Goal: Find specific page/section: Find specific page/section

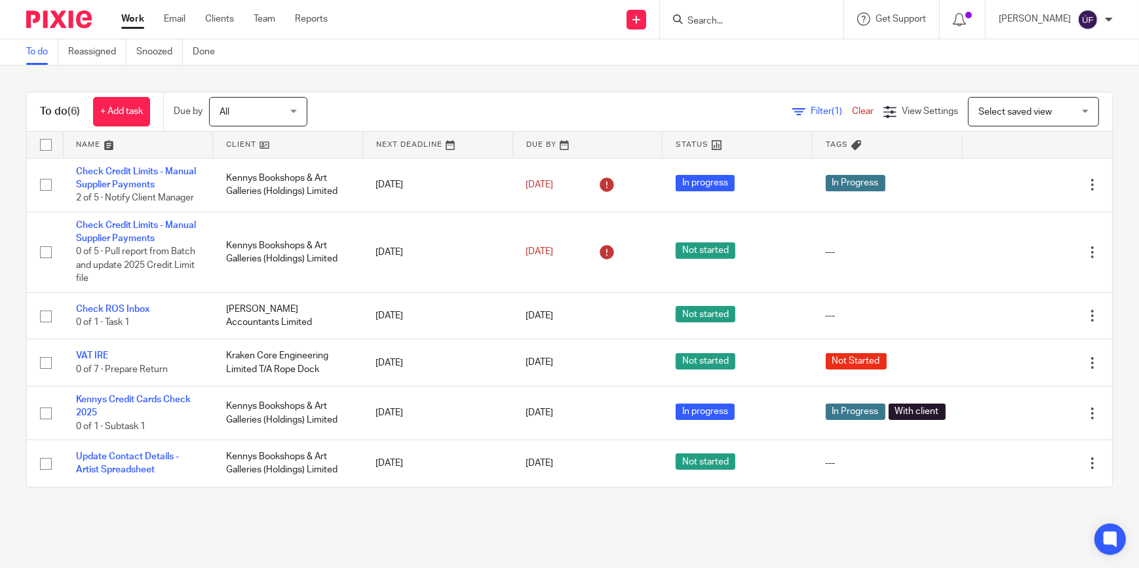
click at [288, 111] on span "All" at bounding box center [254, 112] width 69 height 28
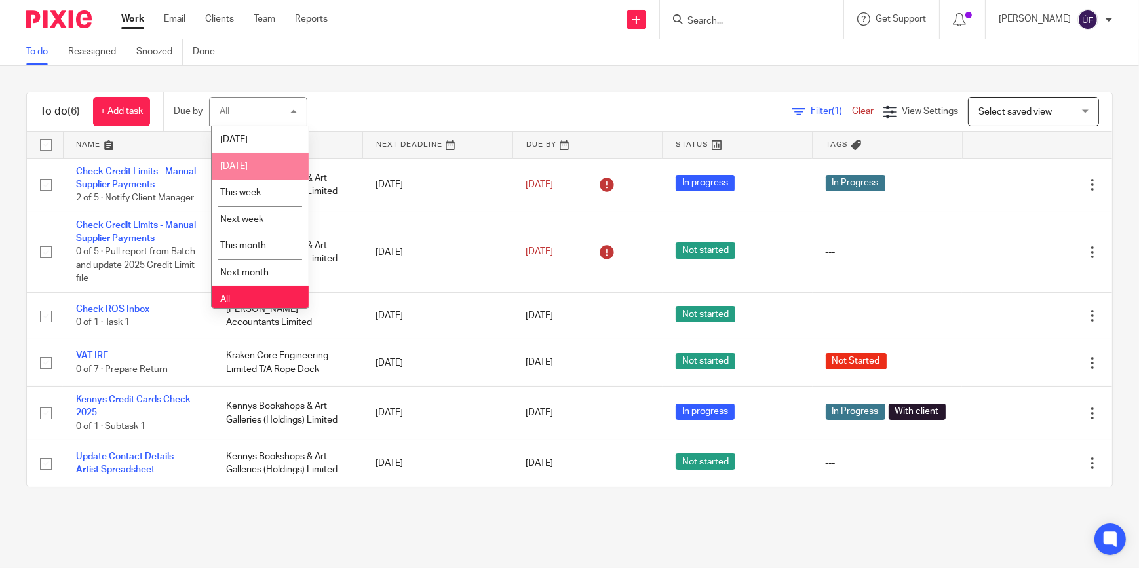
scroll to position [3, 0]
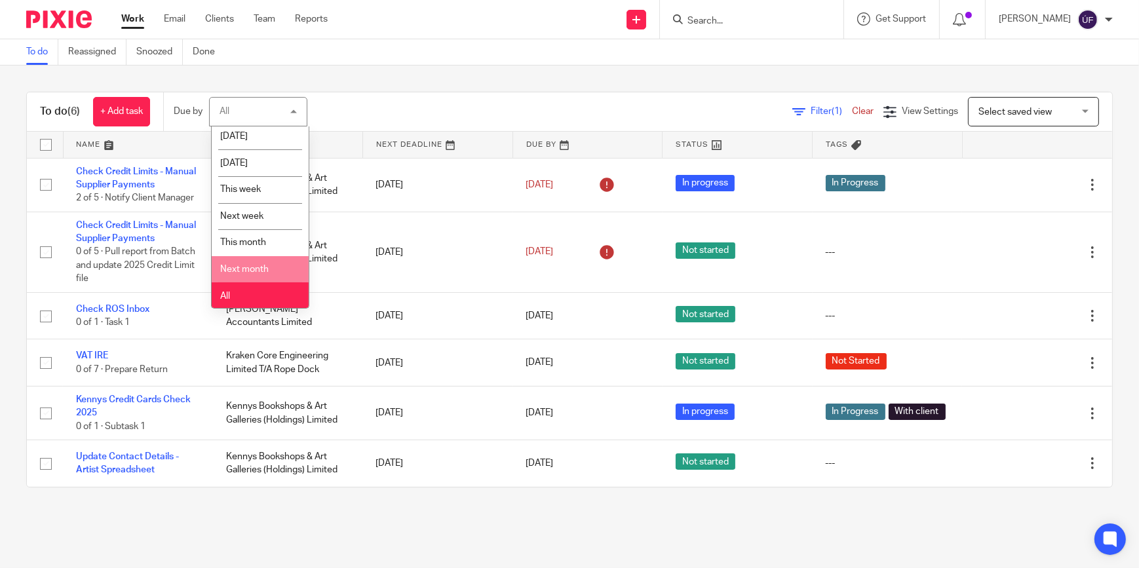
click at [276, 266] on li "Next month" at bounding box center [260, 269] width 97 height 27
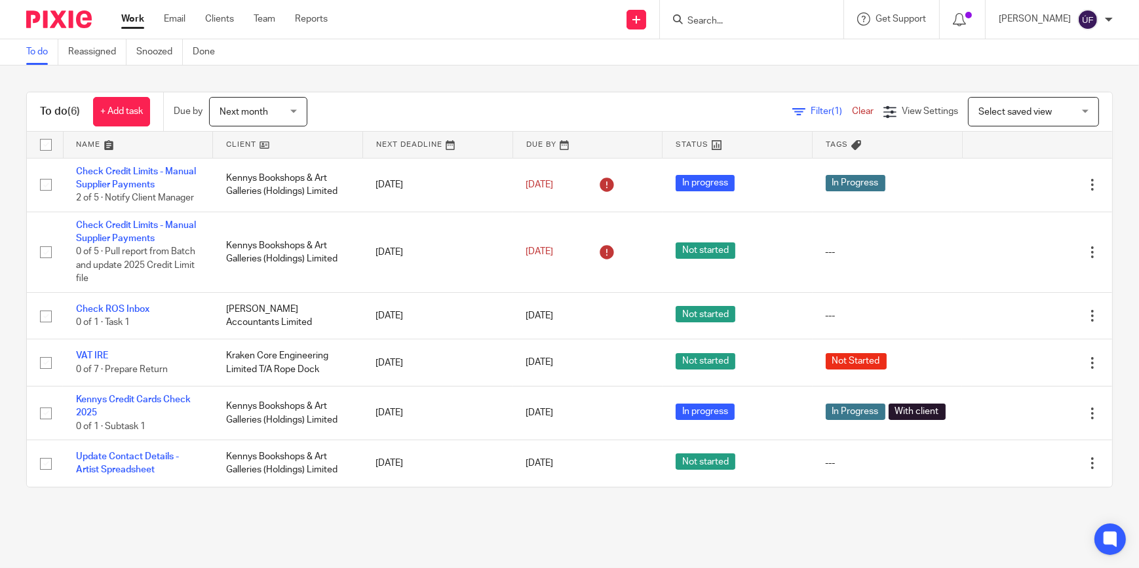
click at [832, 110] on span "(1)" at bounding box center [837, 111] width 10 height 9
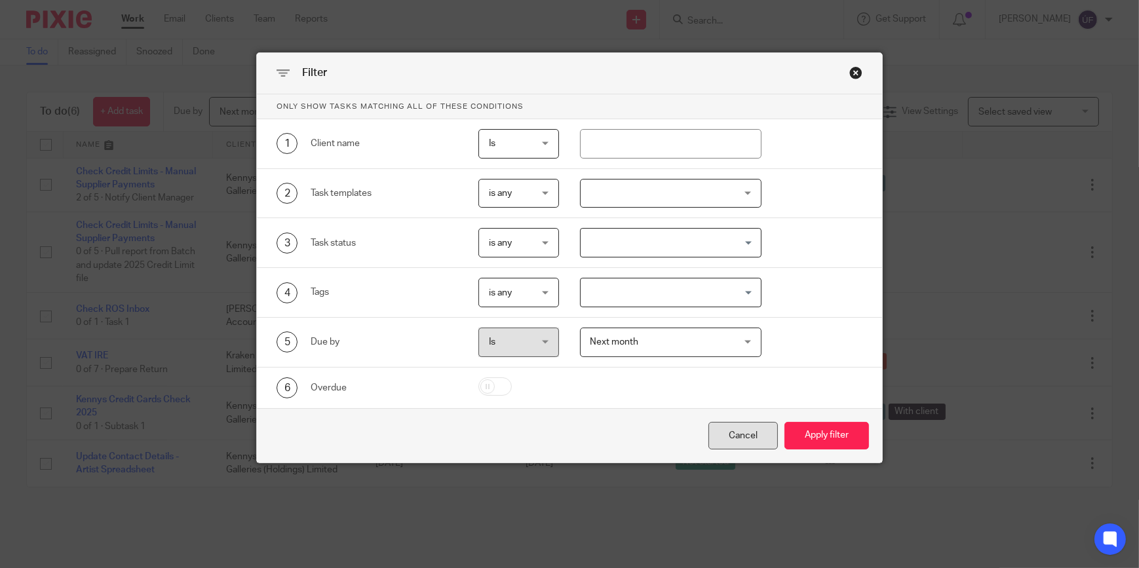
click at [747, 433] on div "Cancel" at bounding box center [743, 436] width 69 height 28
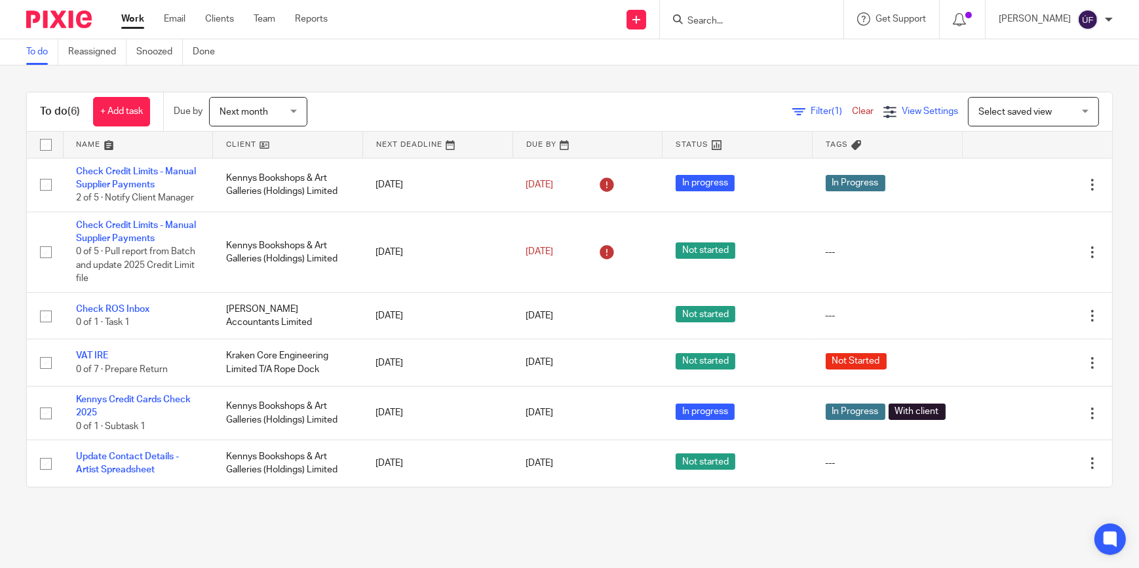
click at [883, 117] on icon at bounding box center [889, 112] width 13 height 13
click at [1004, 116] on span "Select saved view" at bounding box center [1027, 112] width 96 height 28
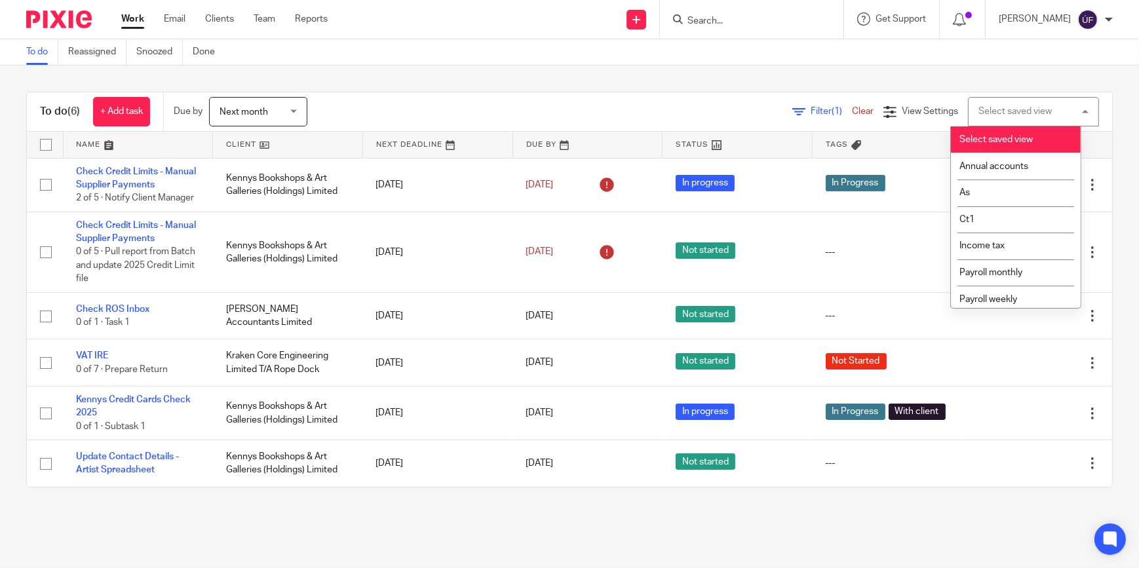
click at [1004, 116] on div "Select saved view Select saved view" at bounding box center [1033, 111] width 131 height 29
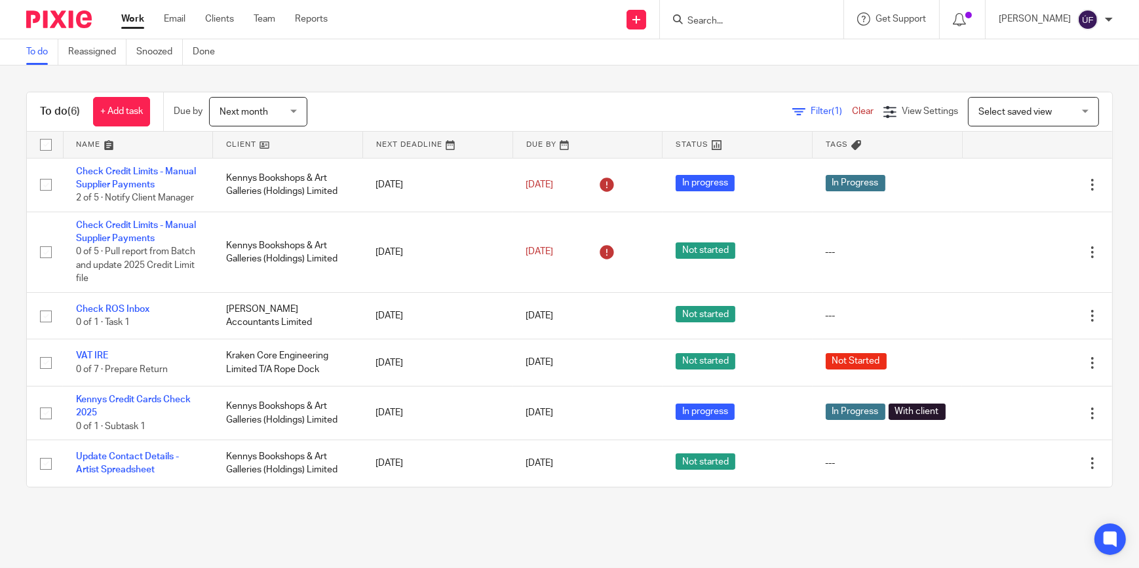
click at [794, 22] on input "Search" at bounding box center [745, 22] width 118 height 12
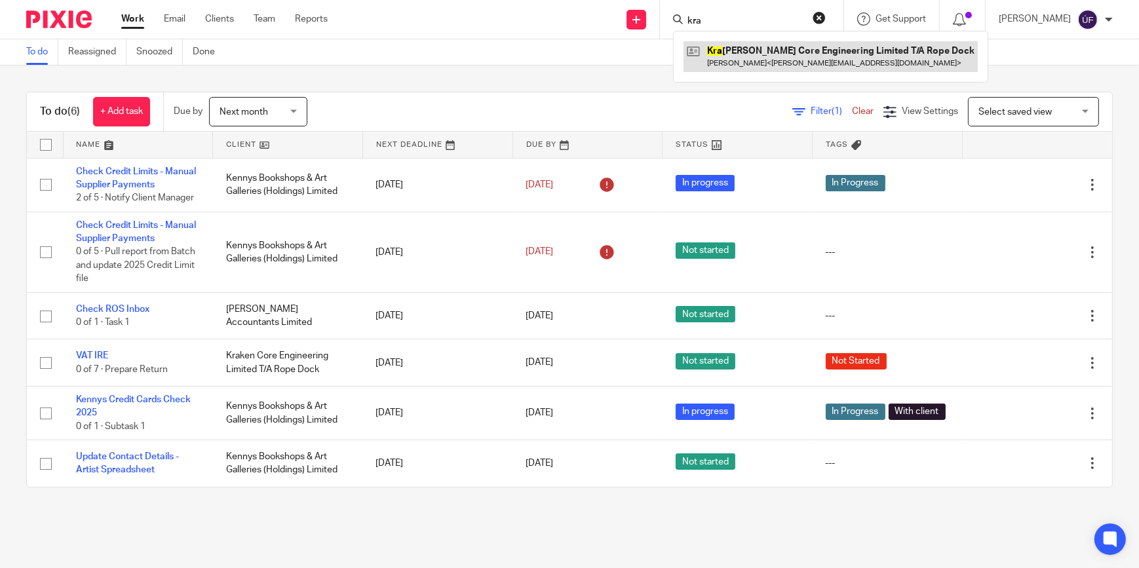
type input "kra"
click at [798, 50] on link at bounding box center [831, 56] width 294 height 30
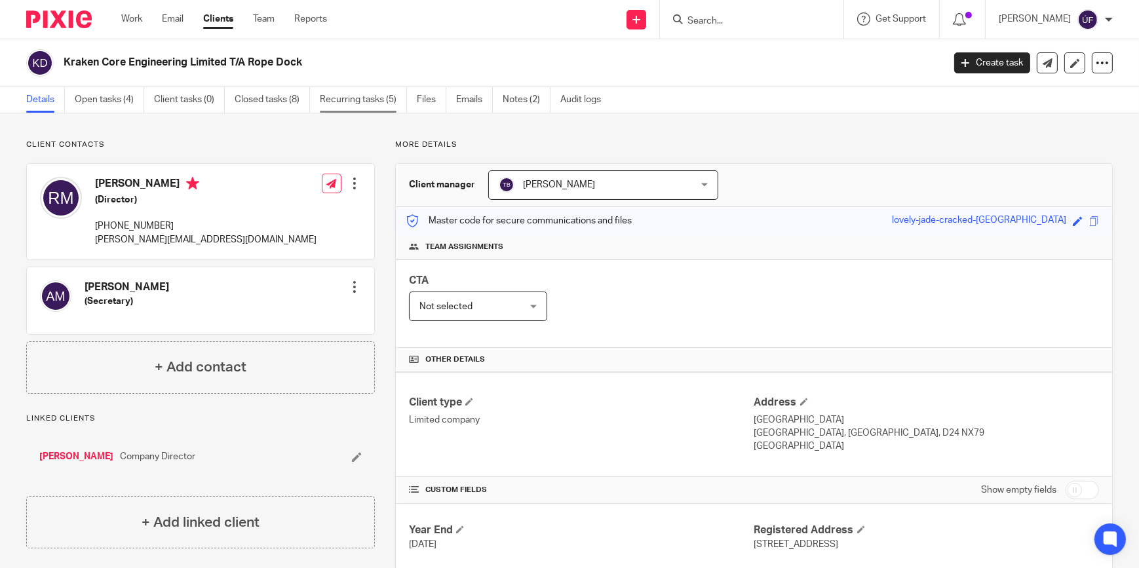
click at [353, 105] on link "Recurring tasks (5)" at bounding box center [363, 100] width 87 height 26
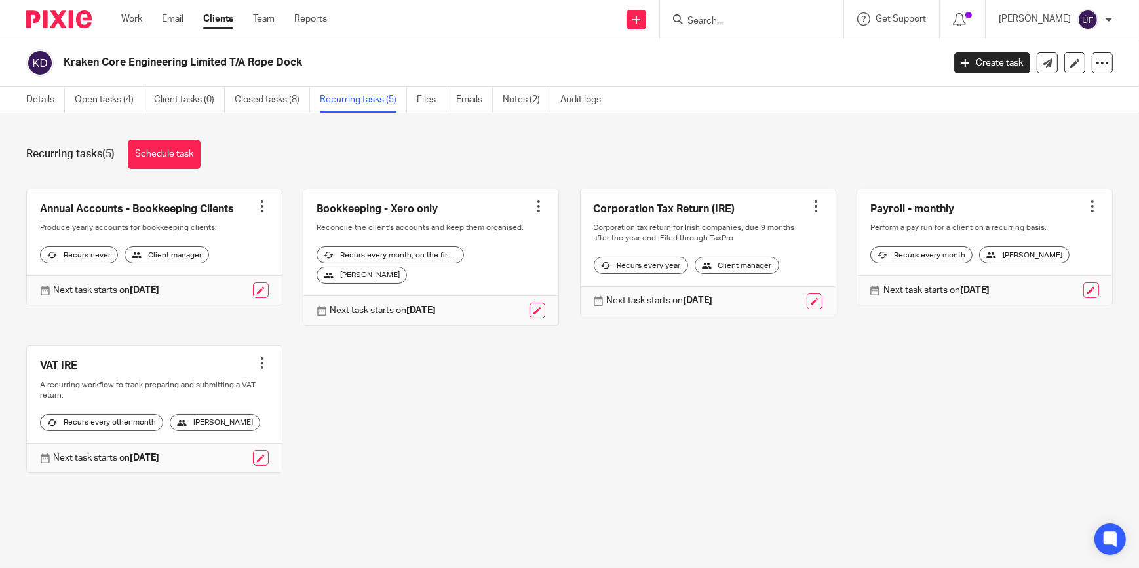
click at [459, 222] on link at bounding box center [430, 257] width 255 height 136
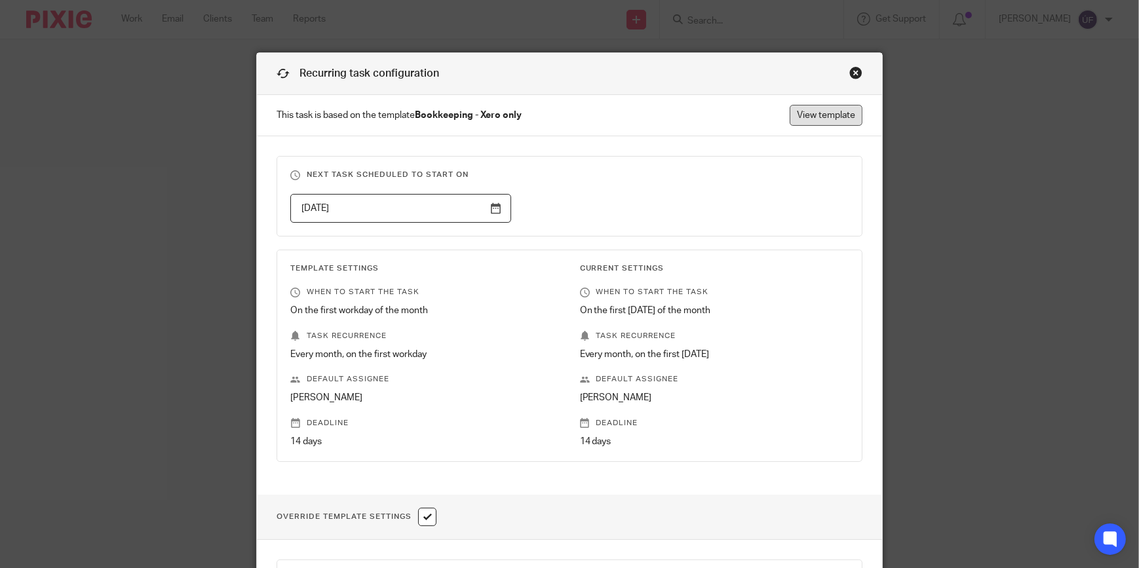
click at [821, 115] on link "View template" at bounding box center [826, 115] width 73 height 21
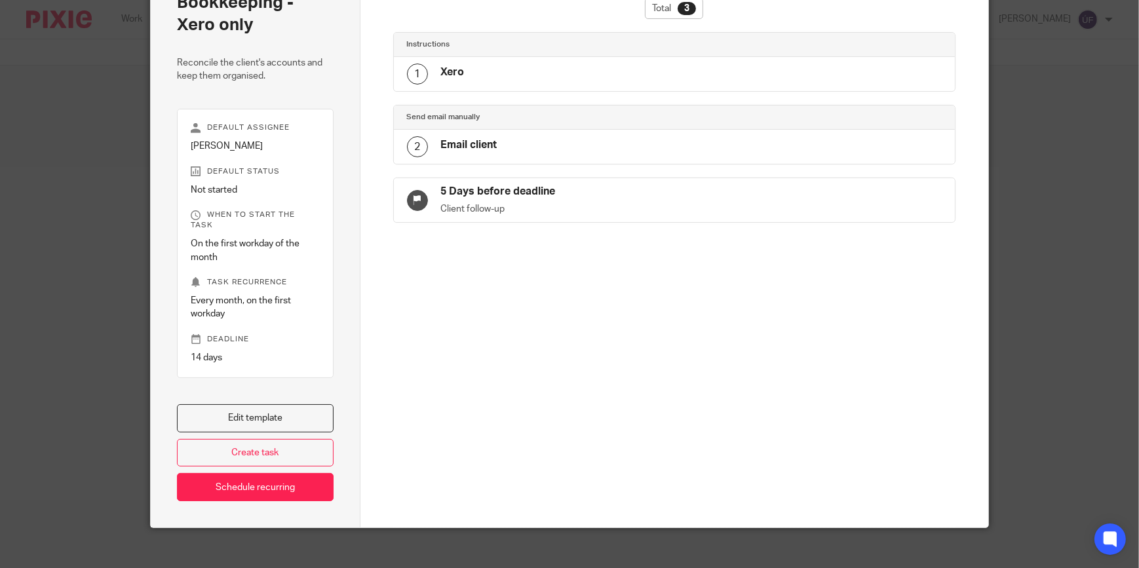
scroll to position [89, 0]
